Goal: Transaction & Acquisition: Purchase product/service

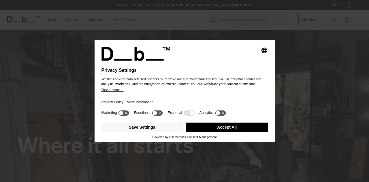
click at [200, 129] on button "Accept All" at bounding box center [227, 127] width 82 height 9
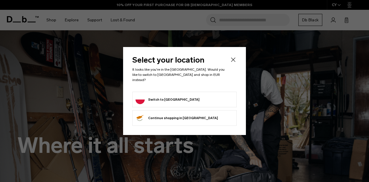
click at [231, 61] on icon "Close" at bounding box center [233, 59] width 7 height 7
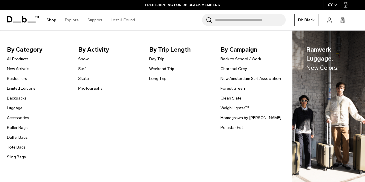
click at [48, 19] on link "Shop" at bounding box center [51, 20] width 10 height 20
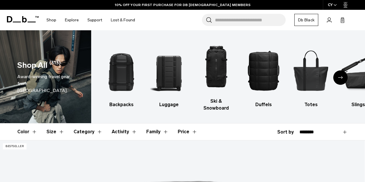
click at [236, 23] on input "Search for Bags, Luggage..." at bounding box center [250, 20] width 71 height 12
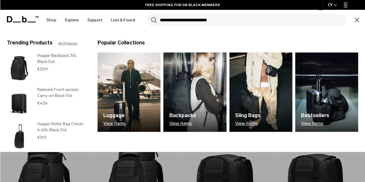
type input "*"
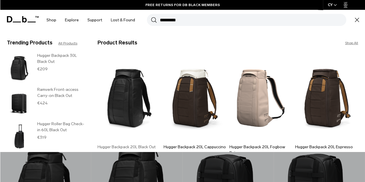
type input "*********"
click at [135, 97] on img at bounding box center [128, 98] width 63 height 85
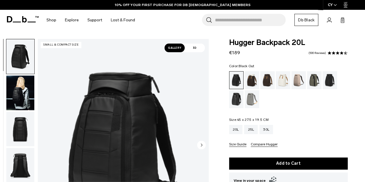
click at [353, 30] on body "Skip to content BUY NOW, PAY LATER WITH KLARNA 10% OFF YOUR FIRST PURCHASE FOR …" at bounding box center [182, 91] width 365 height 182
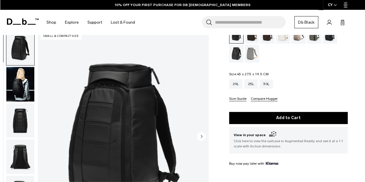
scroll to position [46, 0]
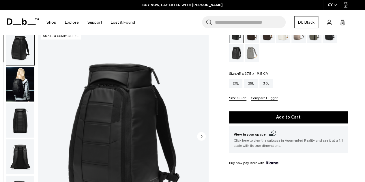
click at [357, 64] on div "Hugger Backpack 20L €189 4.6 star rating 500 Reviews Color: Black Out Out of st…" at bounding box center [288, 121] width 153 height 257
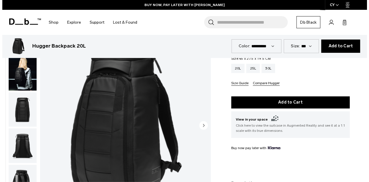
scroll to position [0, 0]
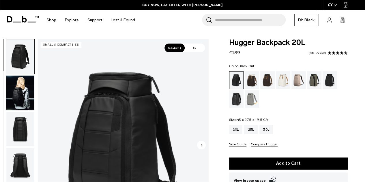
click at [331, 3] on div "CY" at bounding box center [332, 5] width 19 height 10
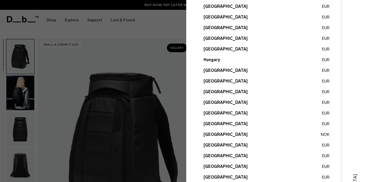
scroll to position [174, 0]
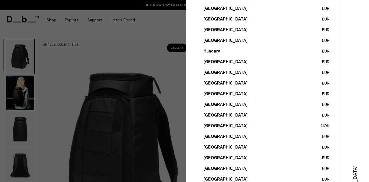
click at [212, 136] on button "Poland EUR" at bounding box center [267, 136] width 126 height 6
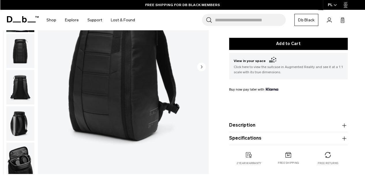
scroll to position [139, 0]
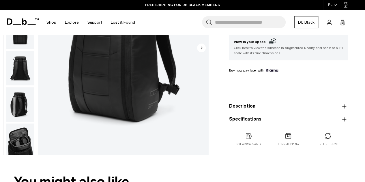
click at [21, 138] on img "button" at bounding box center [20, 140] width 28 height 35
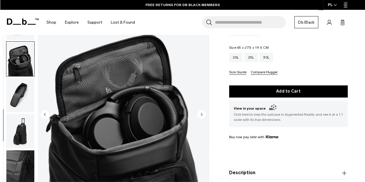
scroll to position [53, 0]
